Goal: Task Accomplishment & Management: Manage account settings

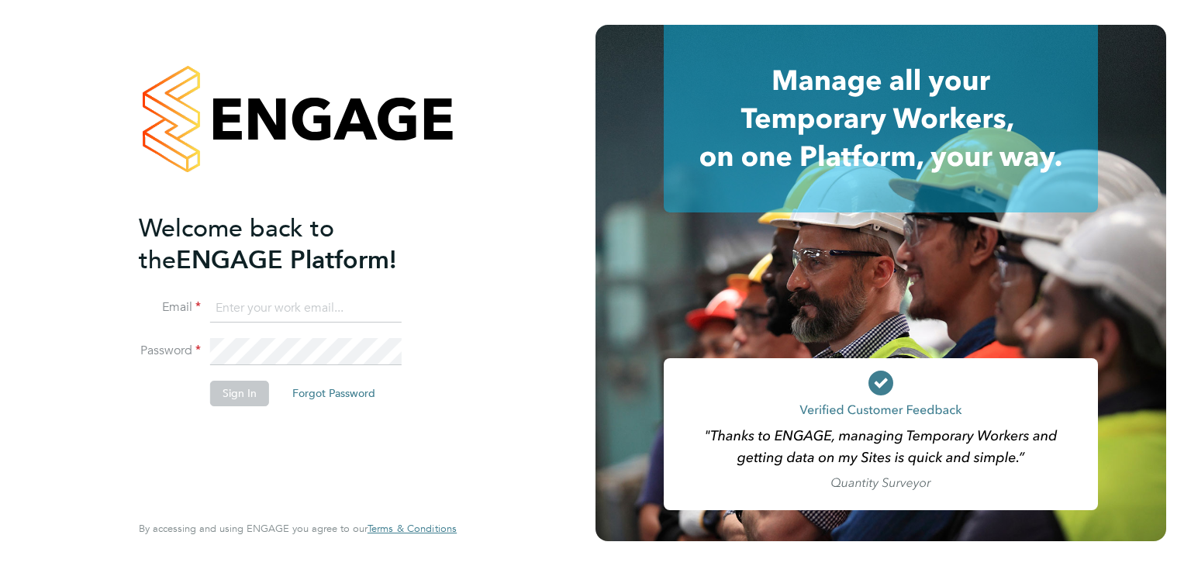
type input "[EMAIL_ADDRESS][DOMAIN_NAME]"
click at [238, 398] on button "Sign In" at bounding box center [239, 393] width 59 height 25
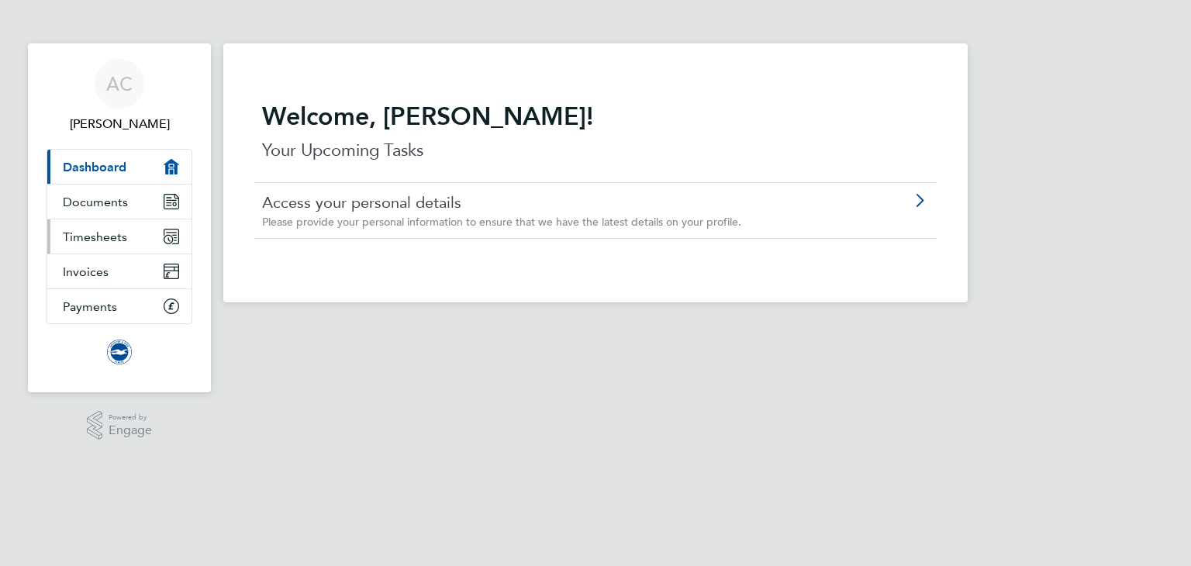
click at [105, 241] on span "Timesheets" at bounding box center [95, 236] width 64 height 15
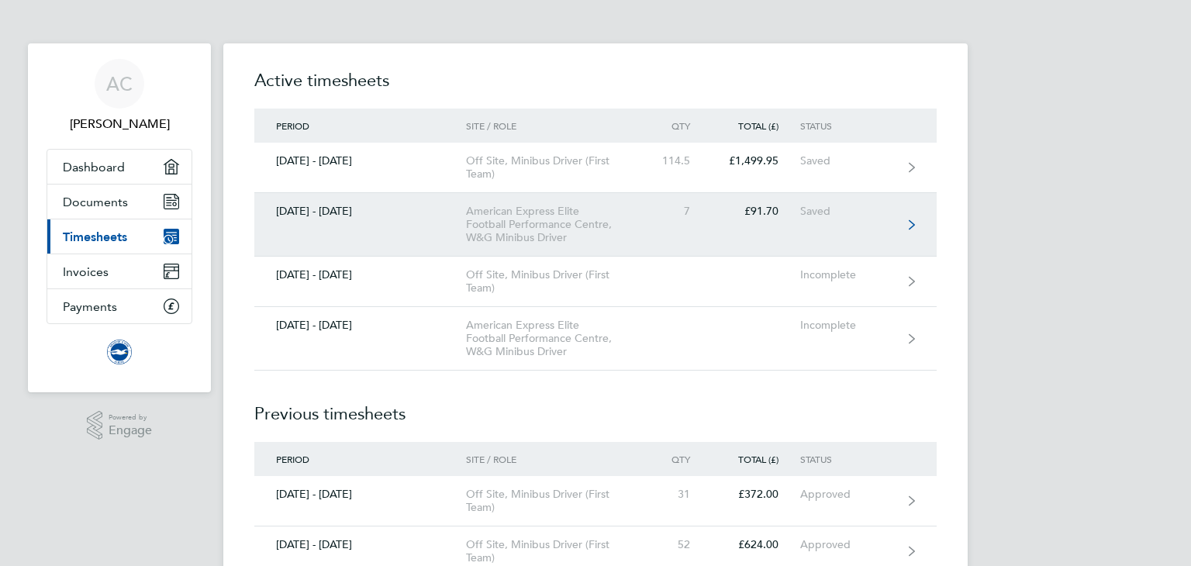
click at [471, 210] on div "American Express Elite Football Performance Centre, W&G Minibus Driver" at bounding box center [555, 225] width 178 height 40
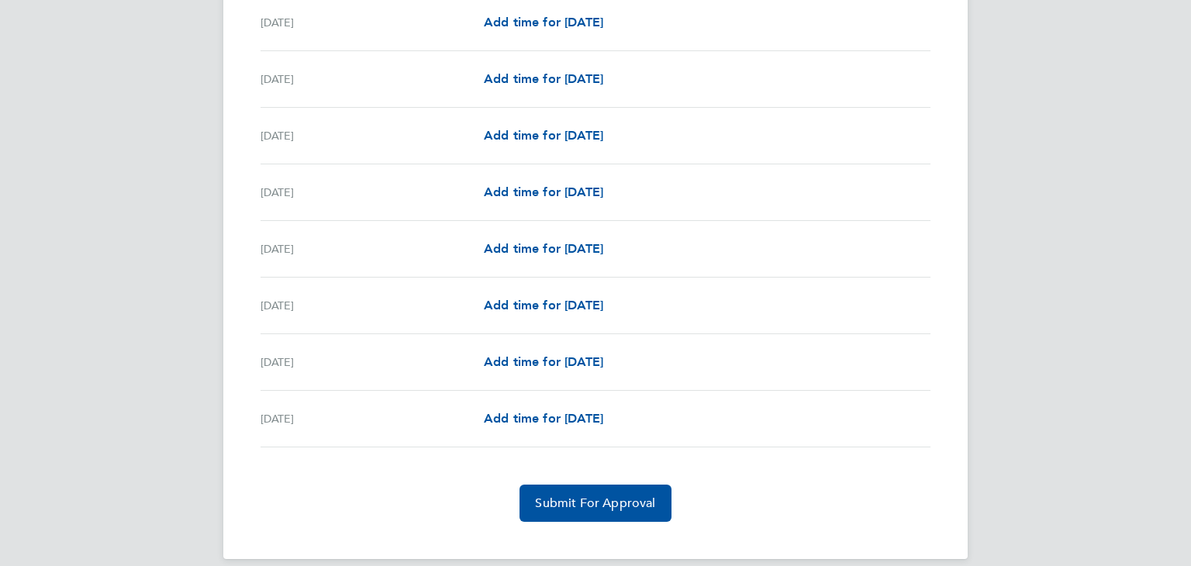
scroll to position [1771, 0]
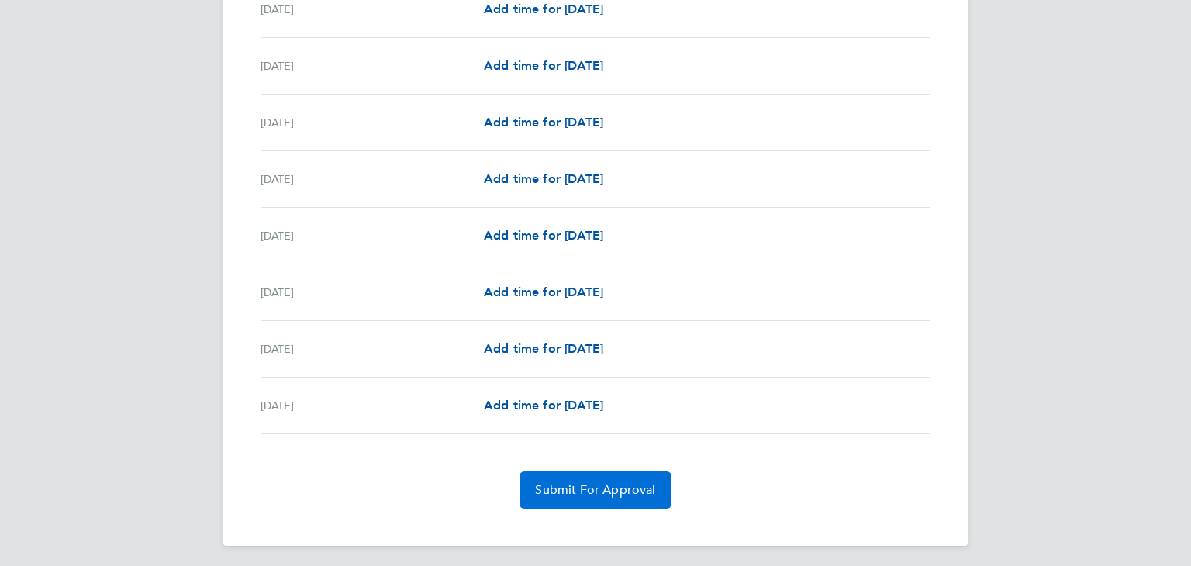
click at [567, 491] on span "Submit For Approval" at bounding box center [595, 490] width 120 height 16
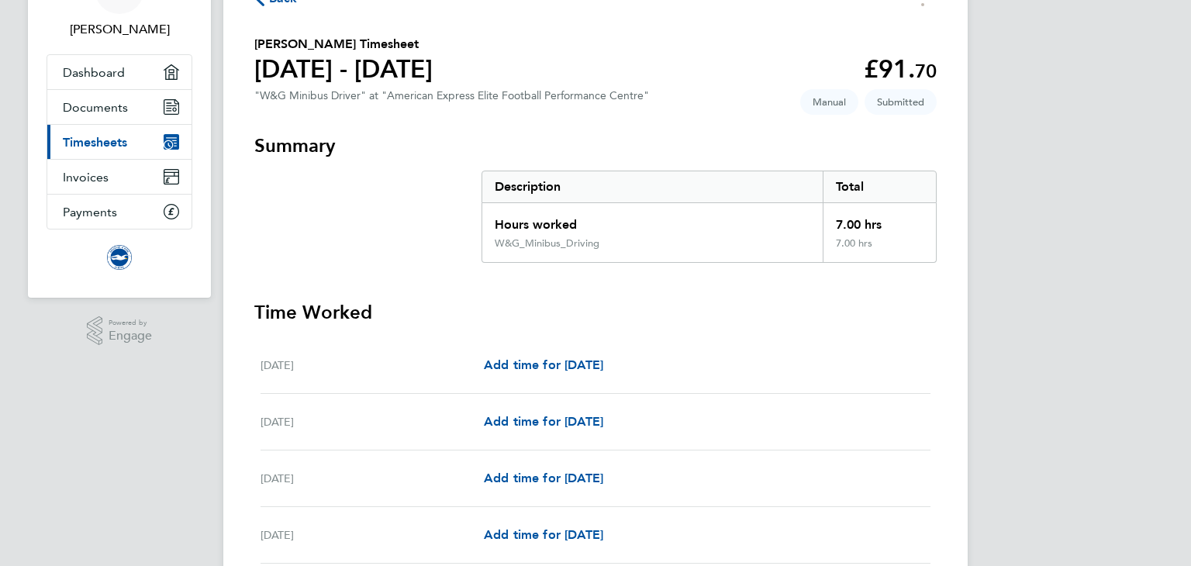
scroll to position [0, 0]
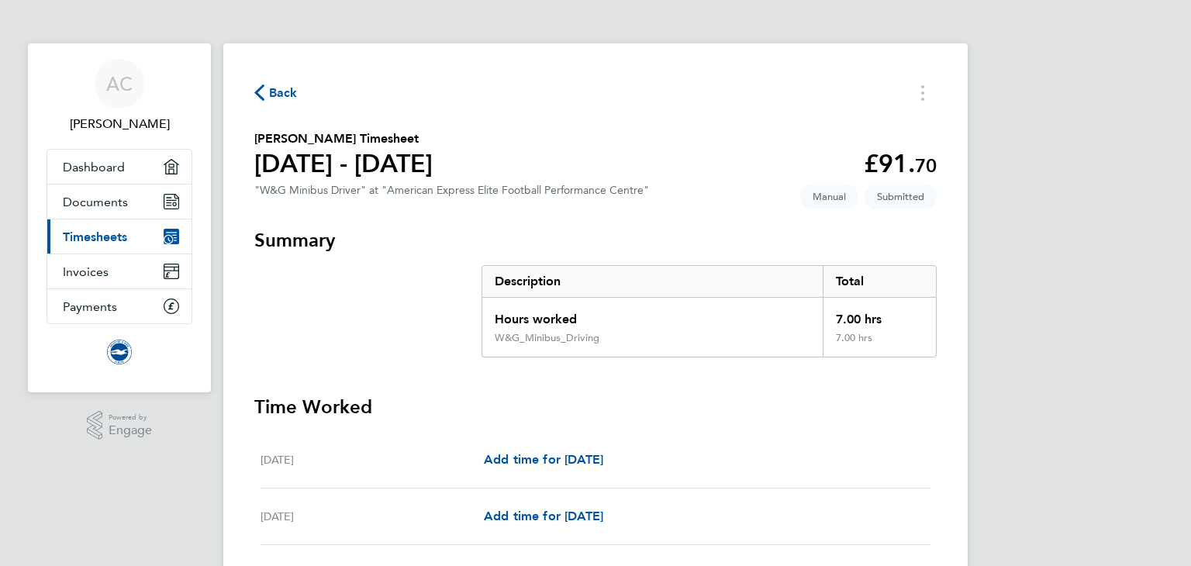
click at [282, 88] on span "Back" at bounding box center [283, 93] width 29 height 19
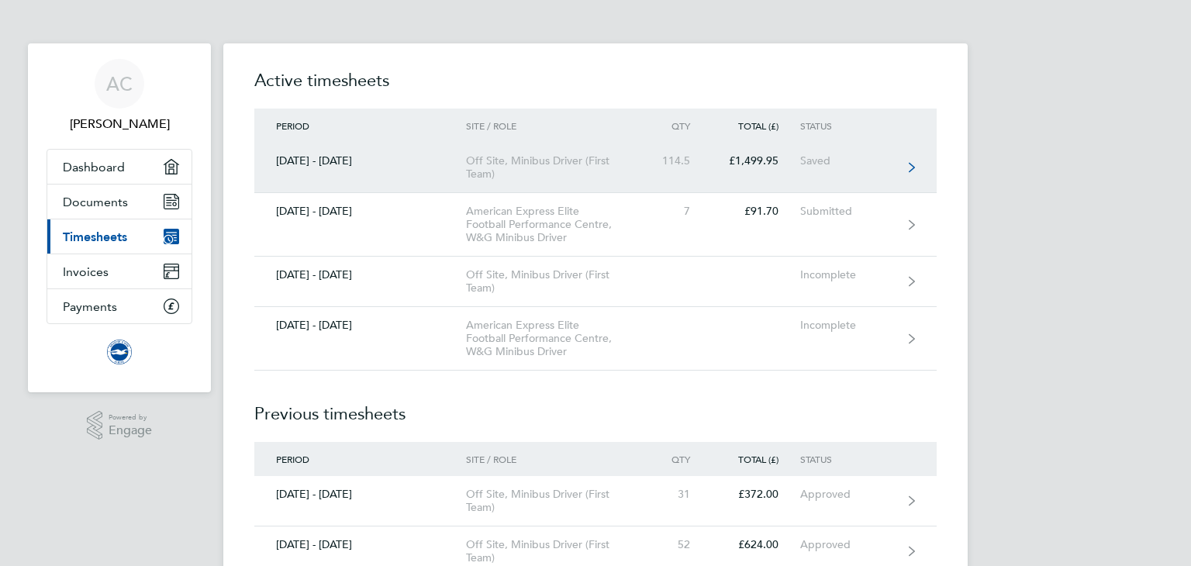
click at [530, 171] on div "Off Site, Minibus Driver (First Team)" at bounding box center [555, 167] width 178 height 26
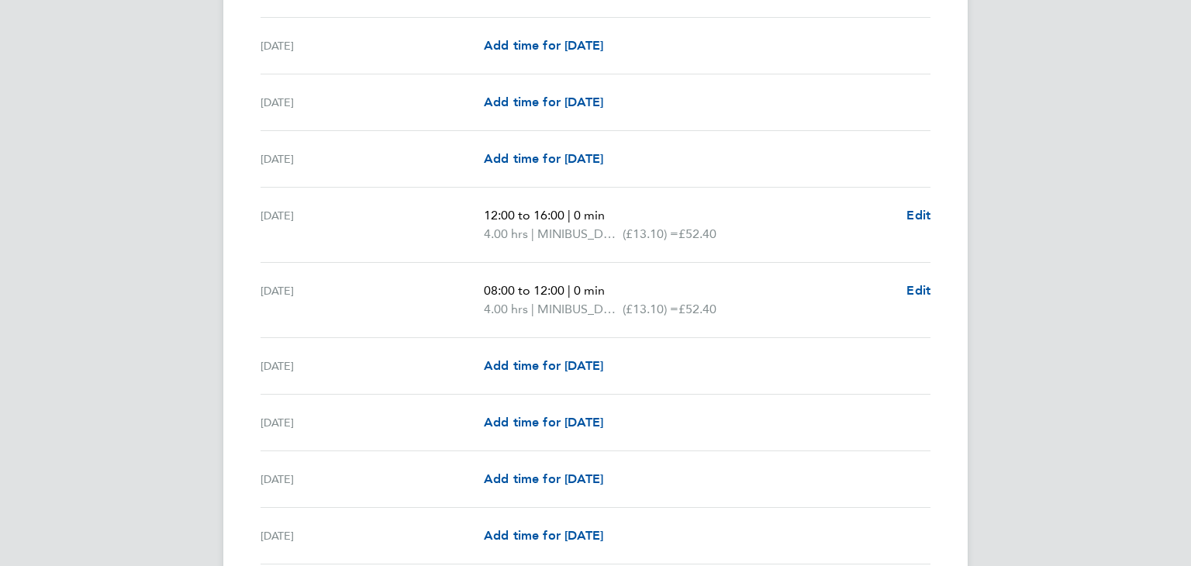
scroll to position [2465, 0]
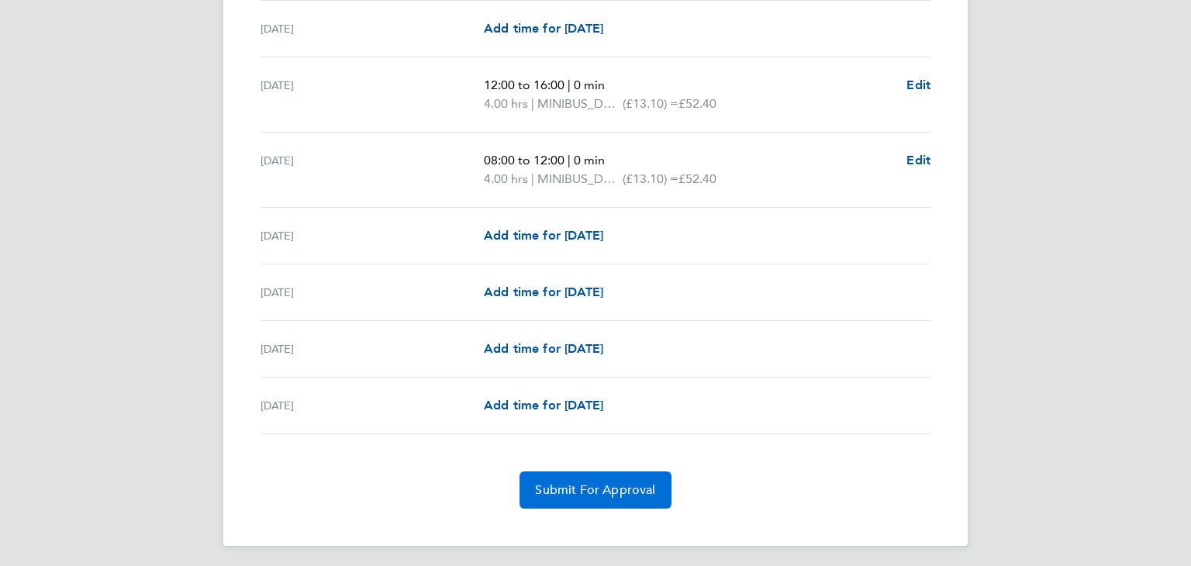
click at [590, 485] on span "Submit For Approval" at bounding box center [595, 490] width 120 height 16
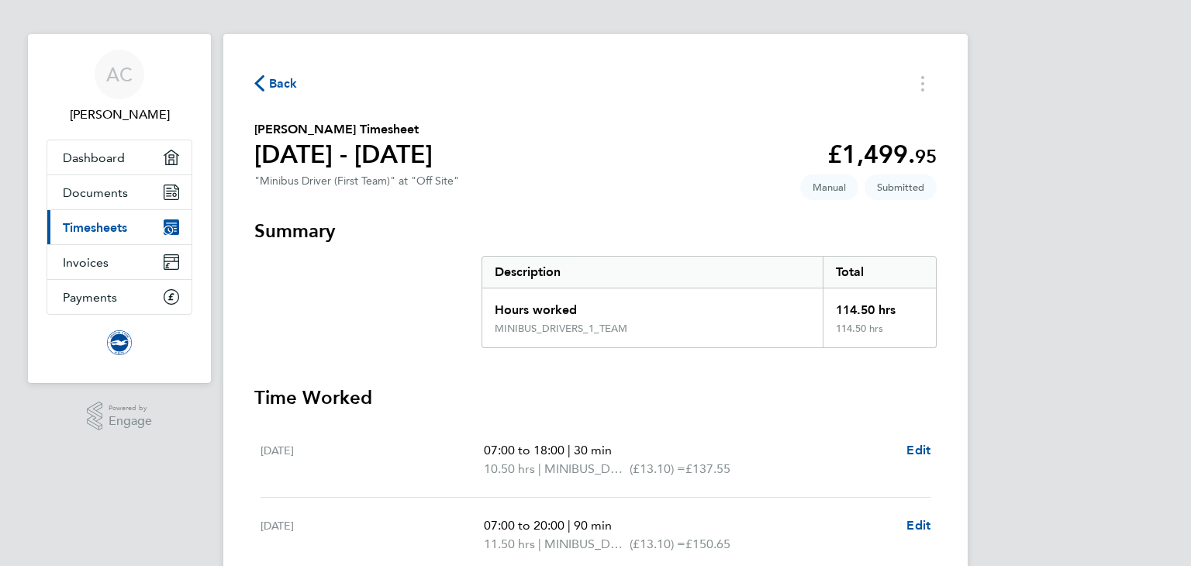
scroll to position [0, 0]
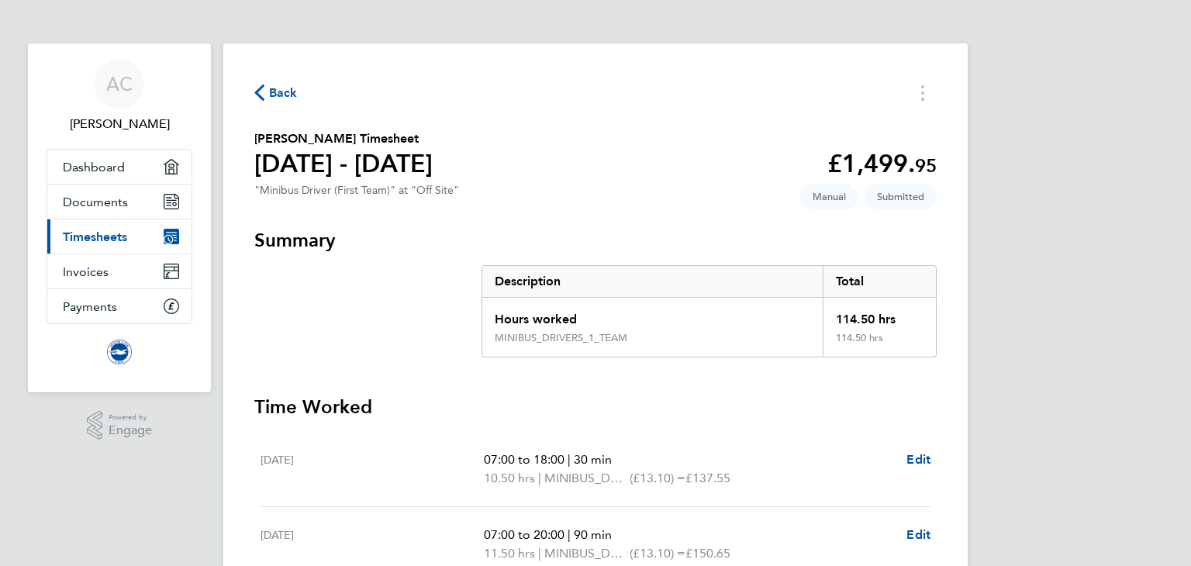
click at [276, 87] on span "Back" at bounding box center [283, 93] width 29 height 19
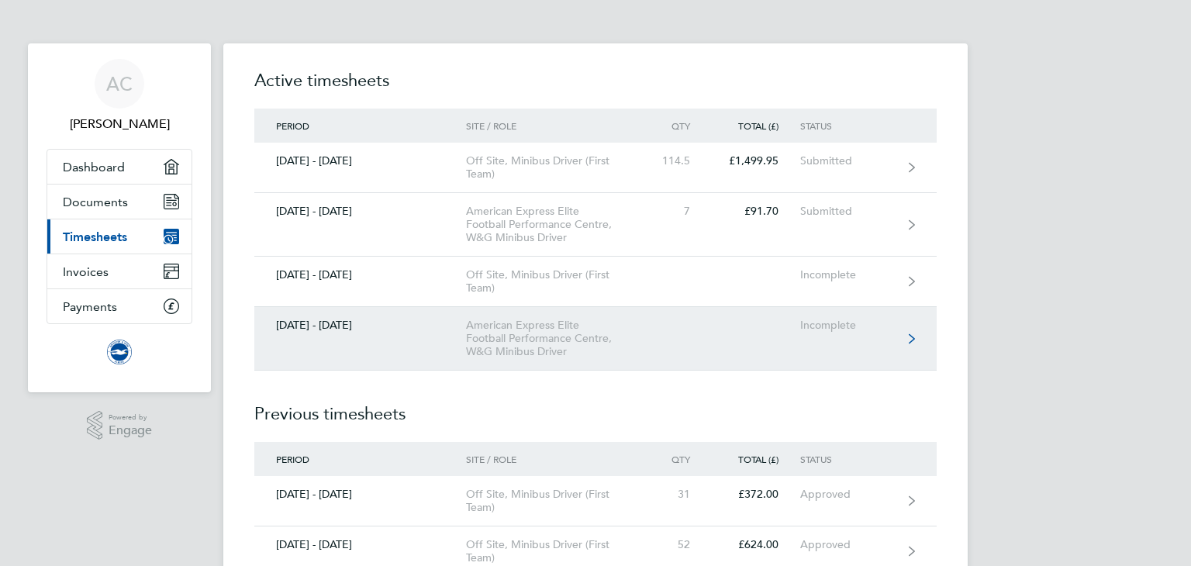
click at [479, 347] on div "American Express Elite Football Performance Centre, W&G Minibus Driver" at bounding box center [555, 339] width 178 height 40
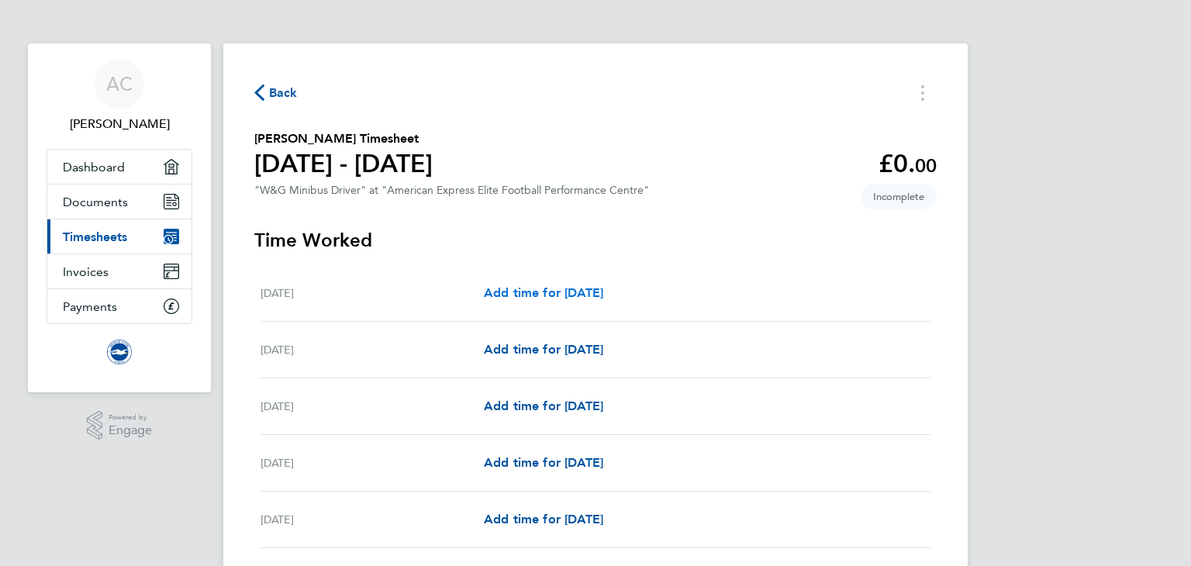
click at [585, 290] on span "Add time for Mon 01 Sep" at bounding box center [543, 292] width 119 height 15
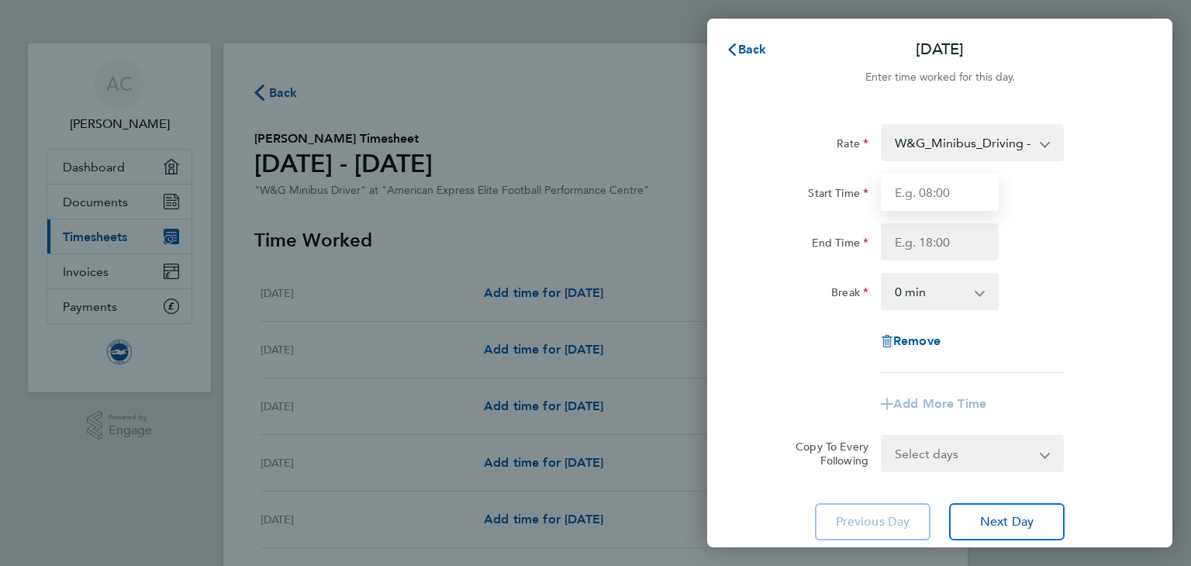
click at [957, 197] on input "Start Time" at bounding box center [940, 192] width 118 height 37
type input "08:00"
click at [936, 236] on input "End Time" at bounding box center [940, 241] width 118 height 37
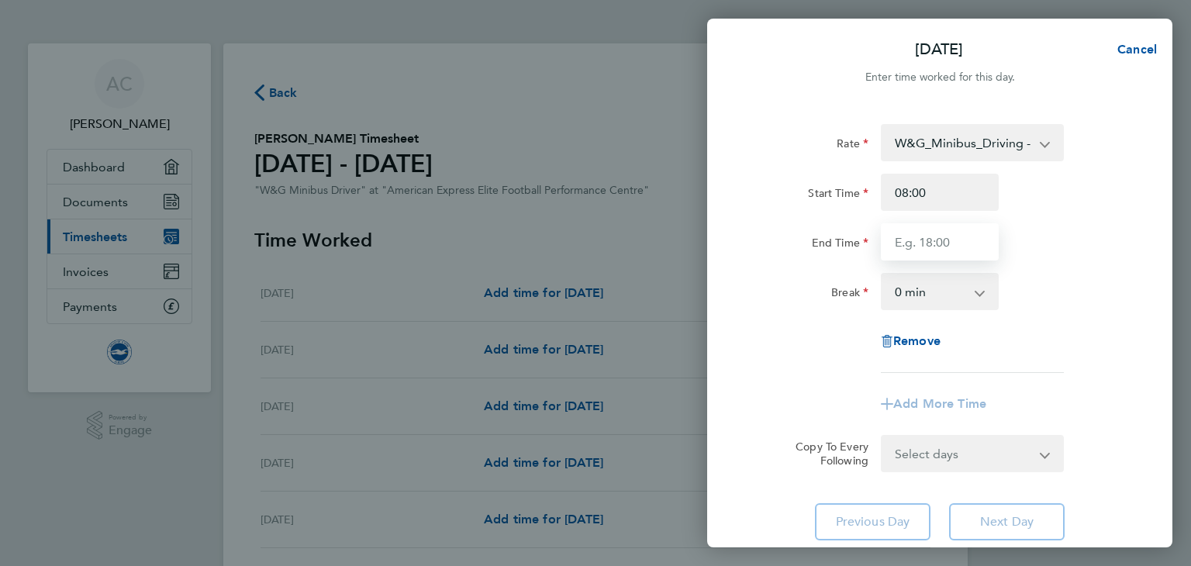
type input "12:00"
click at [800, 340] on div "Rate W&G_Minibus_Driving - 13.10 Start Time 08:00 End Time 12:00 Break 0 min 15…" at bounding box center [939, 248] width 378 height 249
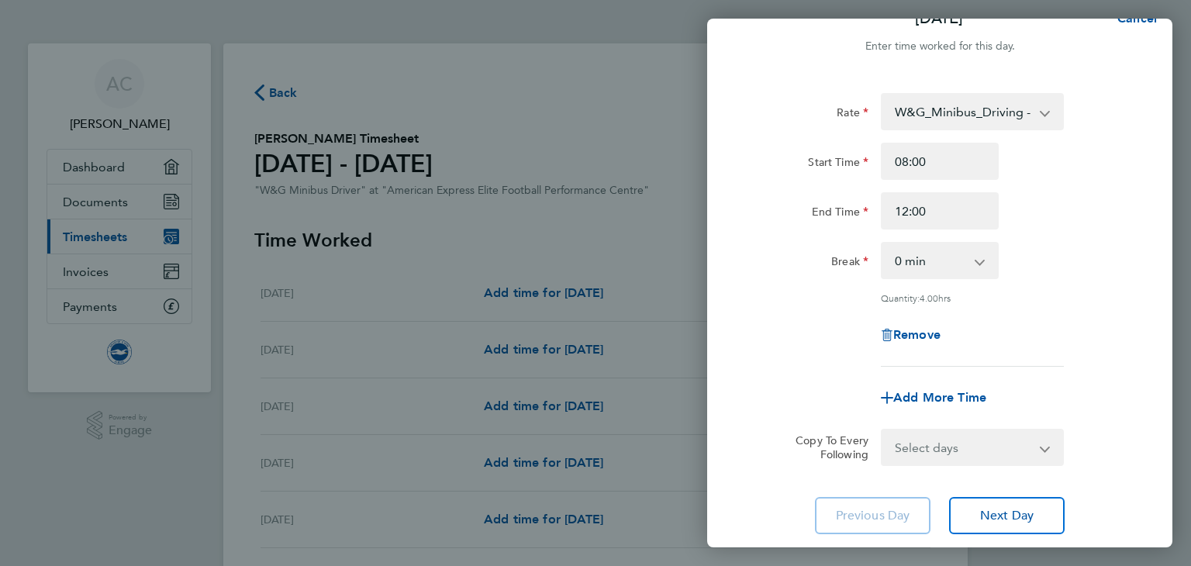
scroll to position [133, 0]
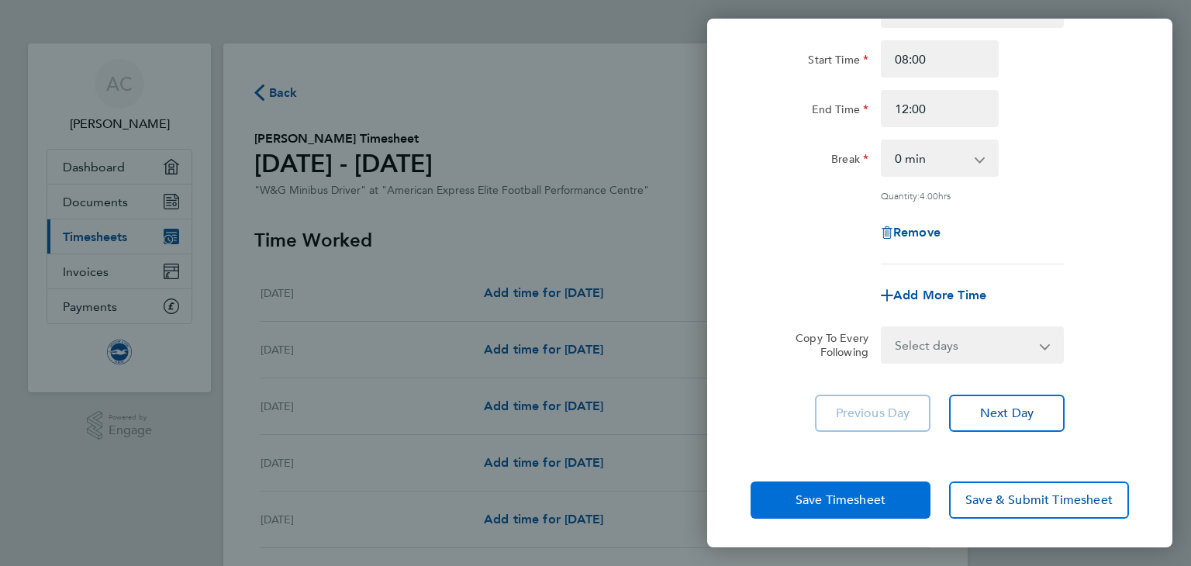
click at [850, 492] on span "Save Timesheet" at bounding box center [840, 500] width 90 height 16
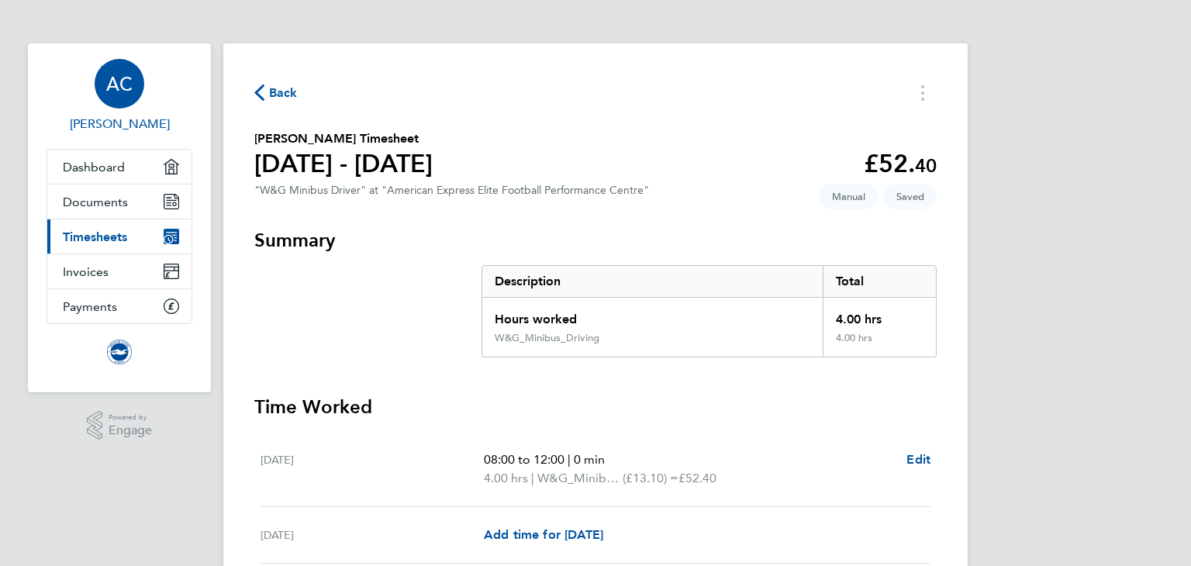
click at [105, 81] on div "AC" at bounding box center [120, 84] width 50 height 50
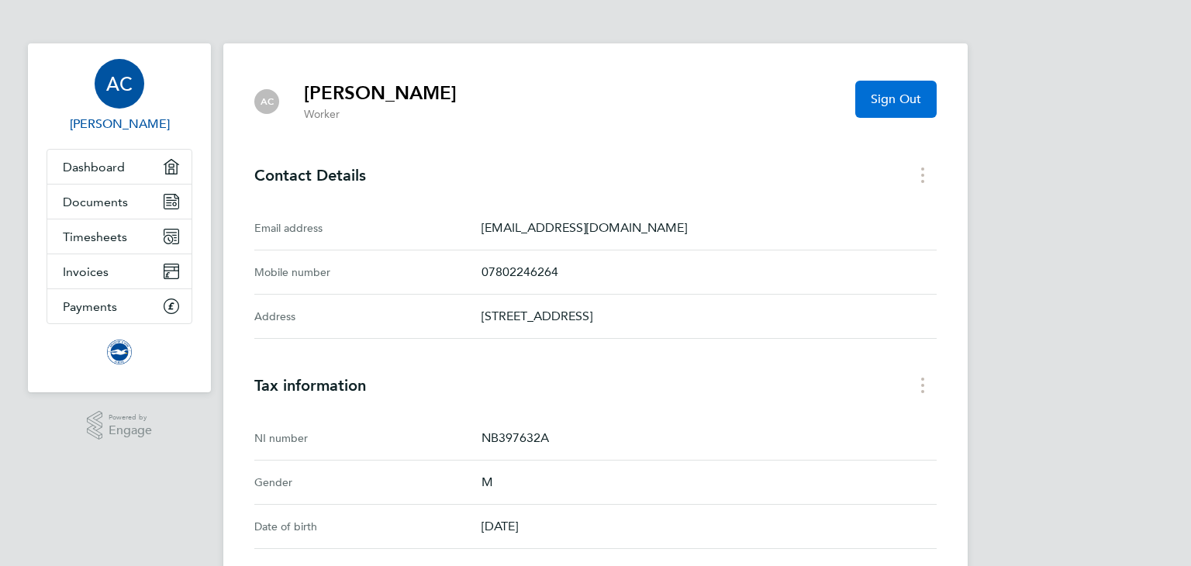
click at [902, 100] on span "Sign Out" at bounding box center [896, 99] width 50 height 16
